Goal: Task Accomplishment & Management: Manage account settings

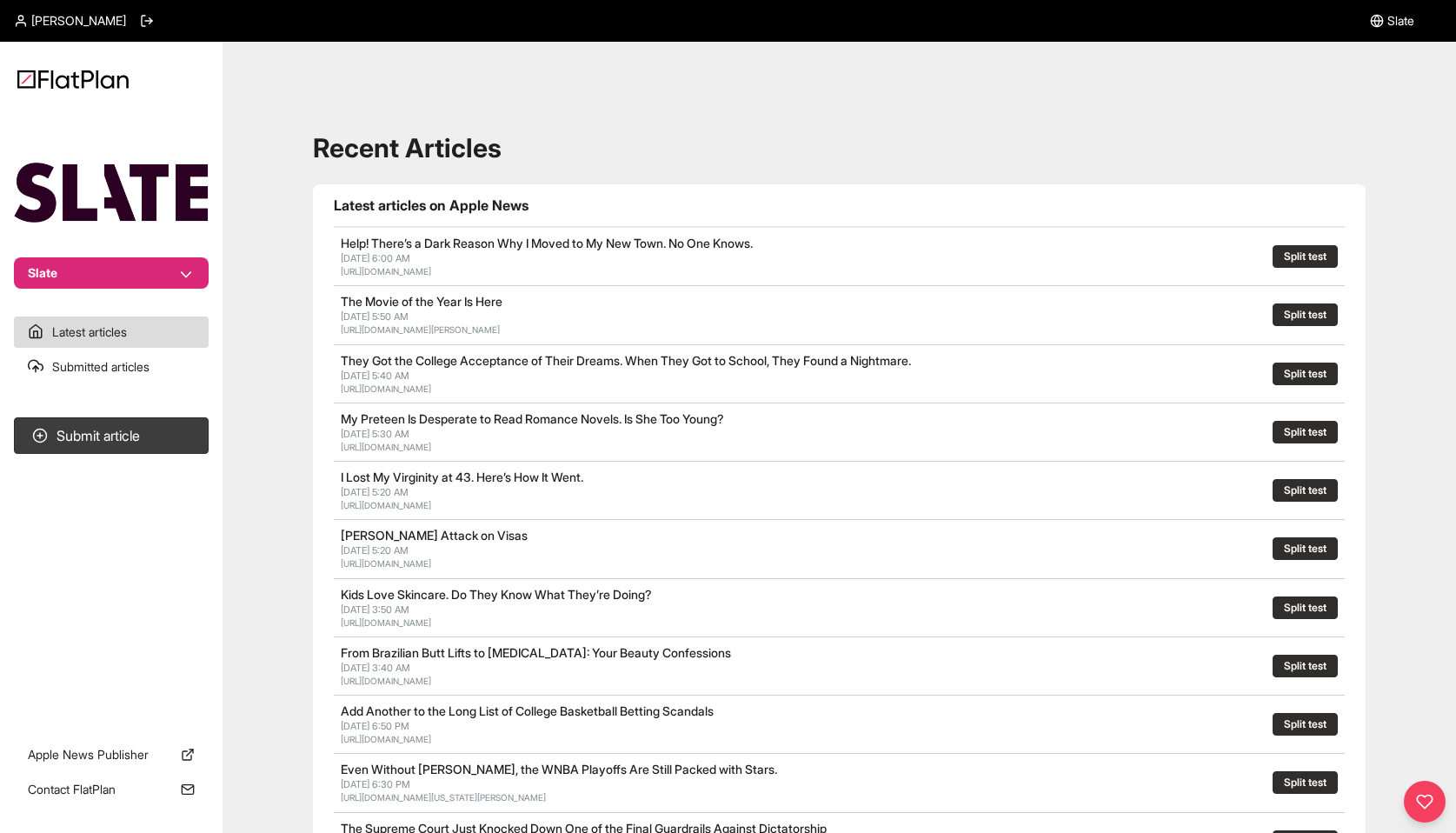
click at [197, 264] on button "Slate" at bounding box center [111, 273] width 195 height 32
click at [1378, 31] on link "Slate" at bounding box center [1392, 21] width 44 height 41
click at [1388, 20] on span "Slate" at bounding box center [1401, 21] width 27 height 17
click at [70, 22] on span "[PERSON_NAME]" at bounding box center [78, 21] width 95 height 17
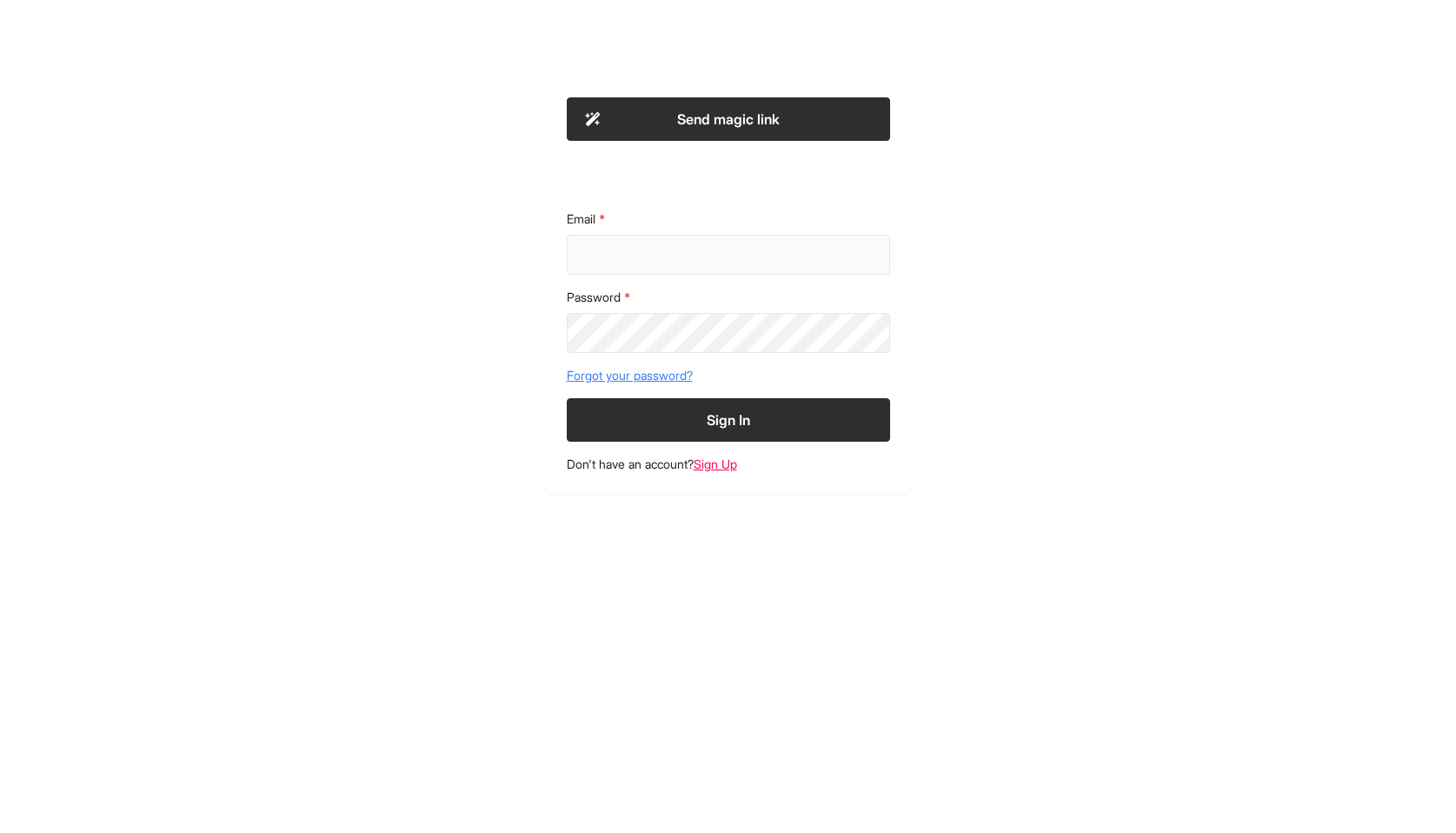
click at [628, 253] on input "Email" at bounding box center [728, 255] width 323 height 40
type input "**********"
click at [567, 398] on button "Sign In" at bounding box center [728, 420] width 323 height 43
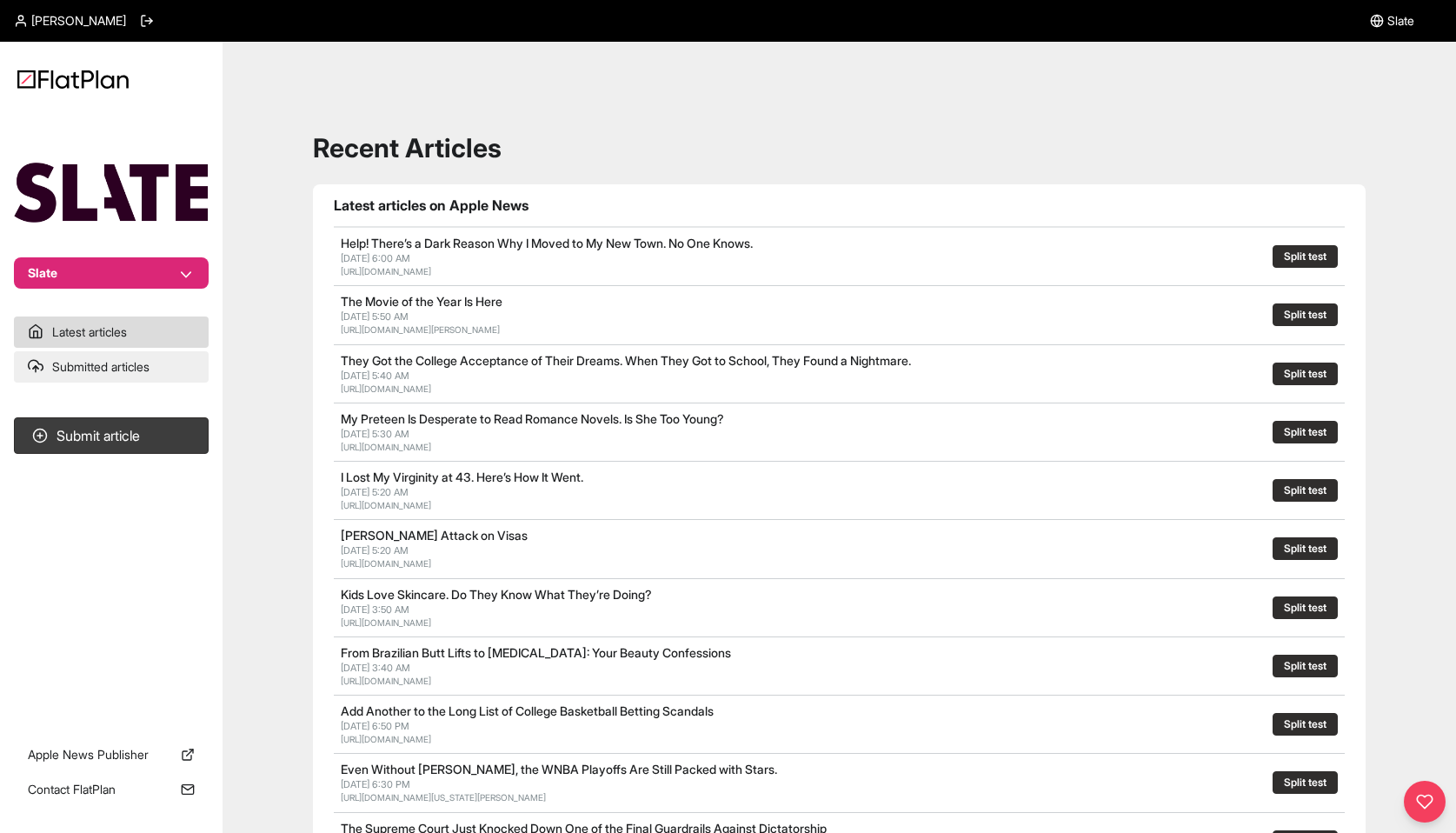
click at [85, 374] on link "Submitted articles" at bounding box center [111, 367] width 195 height 32
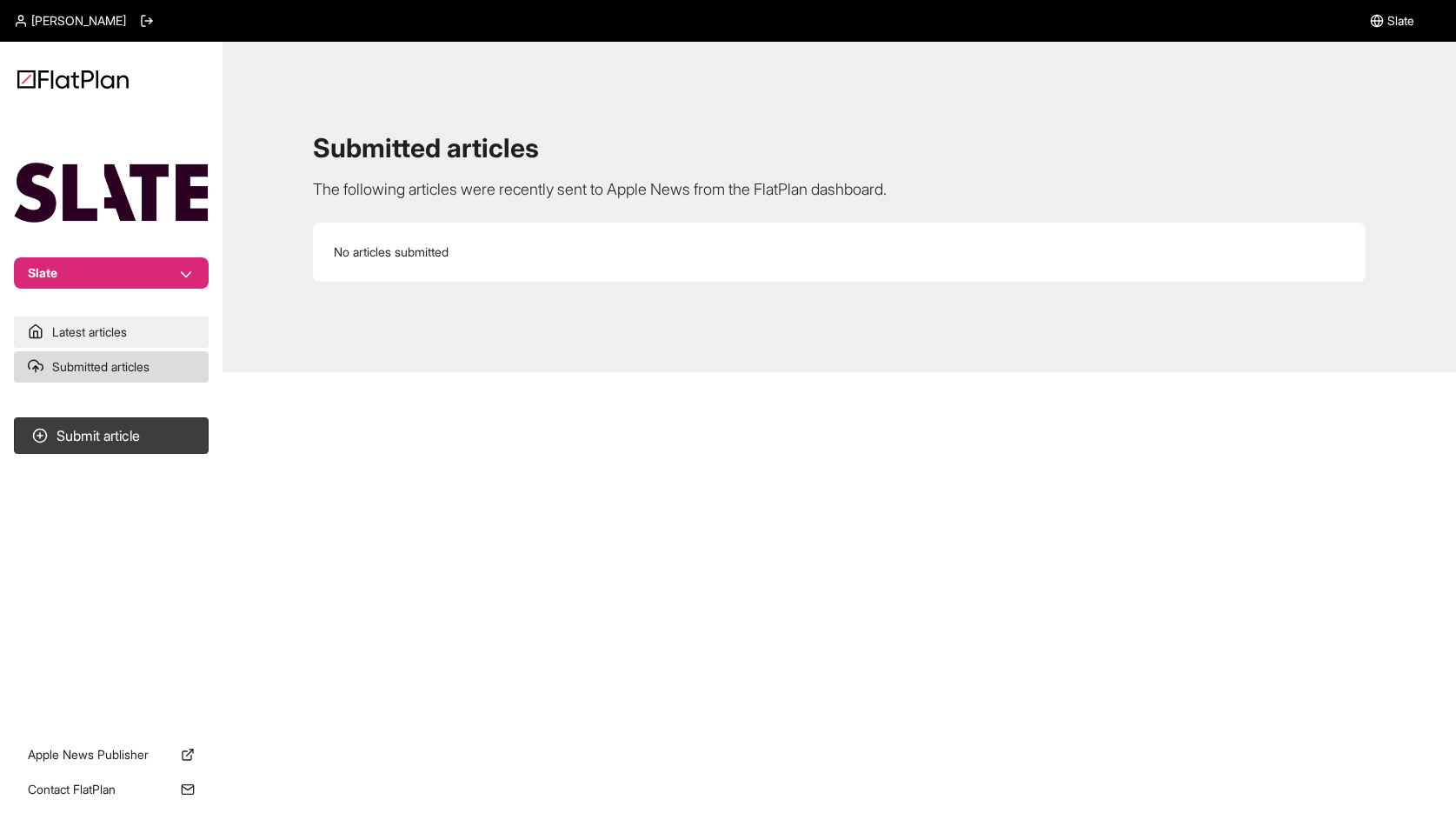
click at [87, 332] on link "Latest articles" at bounding box center [111, 332] width 195 height 32
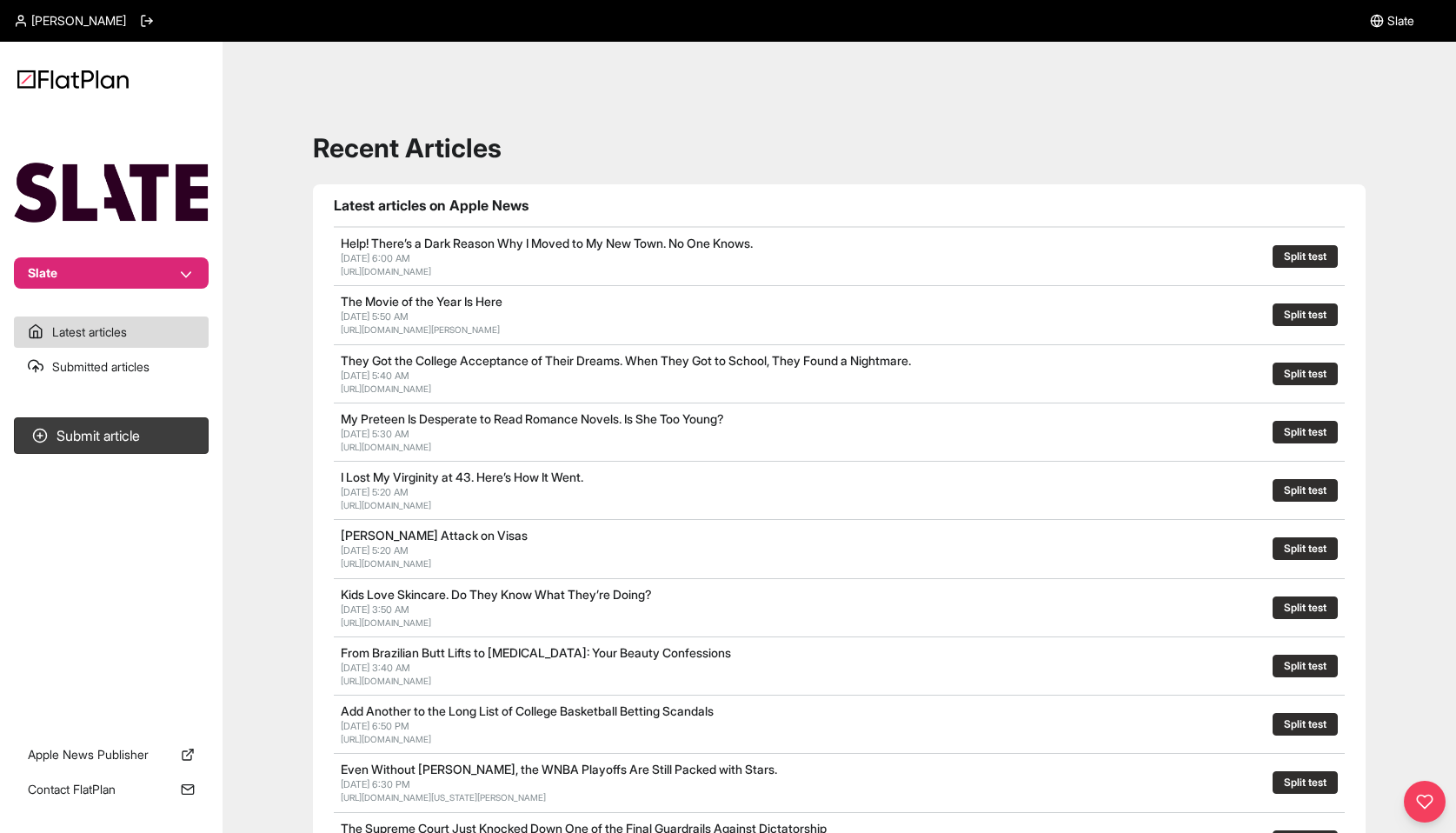
click at [36, 18] on span "[PERSON_NAME]" at bounding box center [78, 21] width 95 height 17
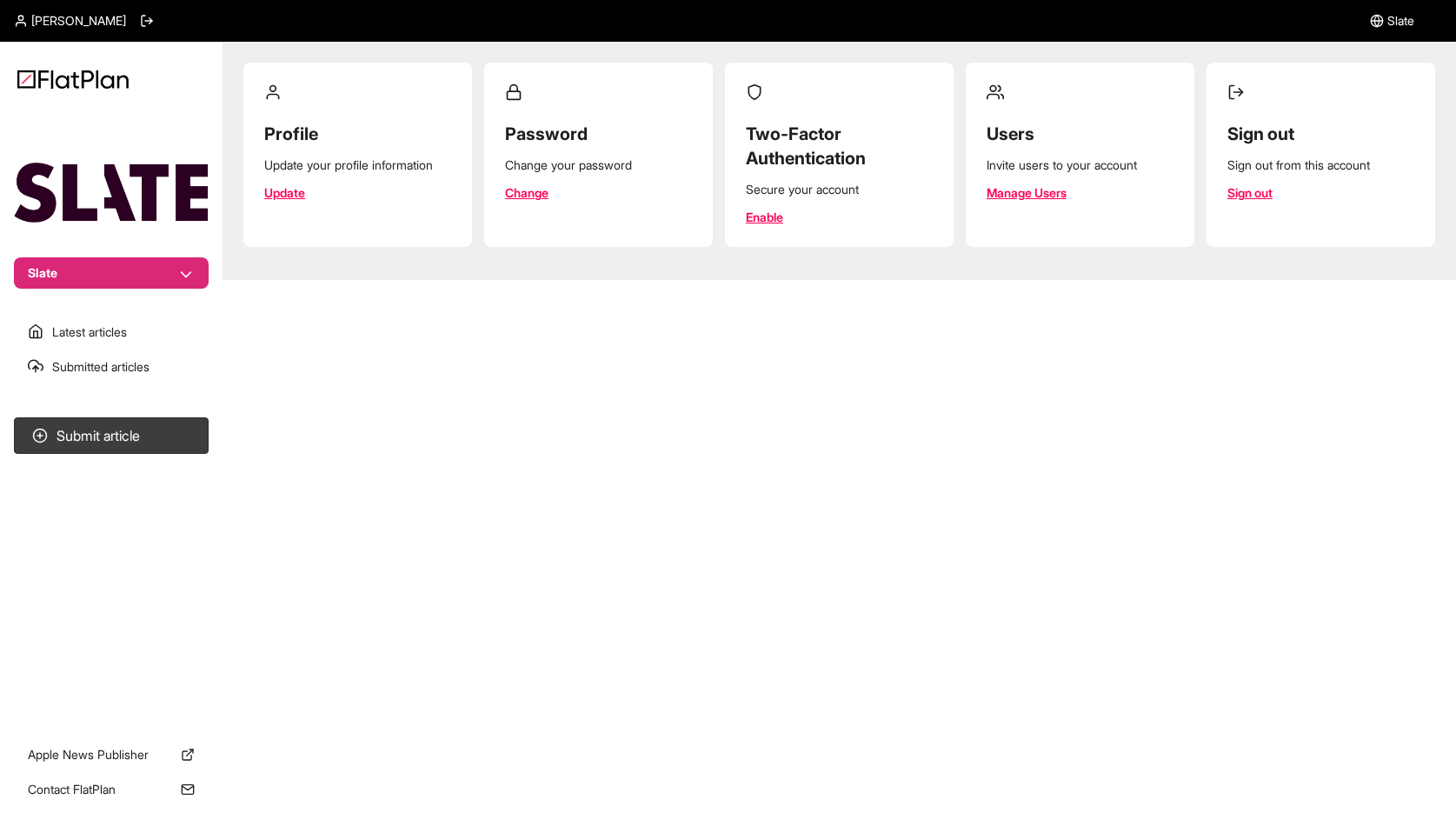
click at [1039, 189] on link "Manage Users" at bounding box center [1026, 193] width 80 height 17
